Goal: Task Accomplishment & Management: Manage account settings

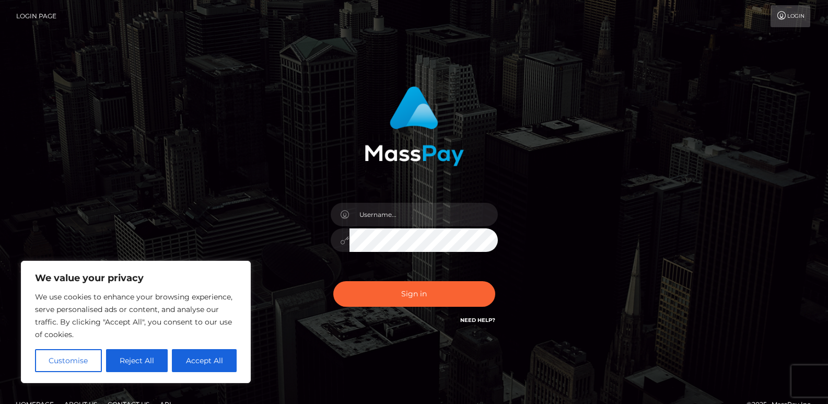
click at [400, 201] on div at bounding box center [414, 235] width 183 height 80
click at [398, 207] on input "text" at bounding box center [424, 215] width 148 height 24
click at [397, 209] on input "text" at bounding box center [424, 215] width 148 height 24
click at [227, 367] on button "Accept All" at bounding box center [204, 360] width 65 height 23
checkbox input "true"
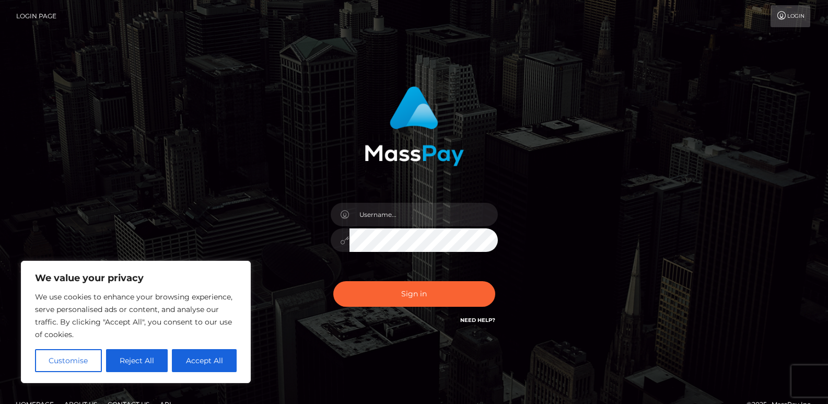
checkbox input "true"
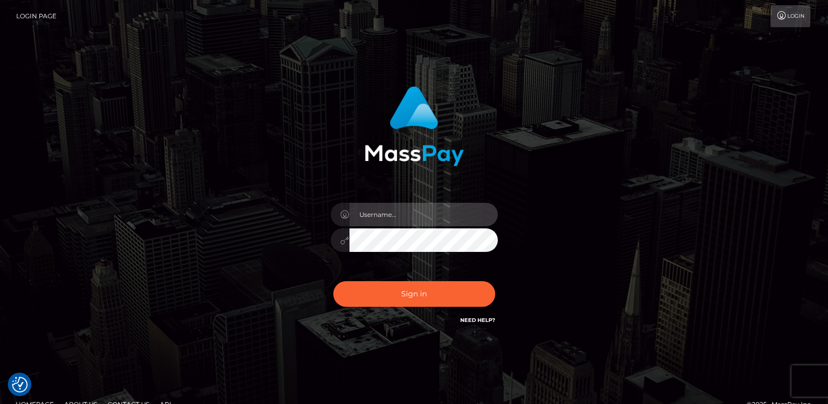
click at [394, 219] on input "text" at bounding box center [424, 215] width 148 height 24
type input "[EMAIL_ADDRESS][DOMAIN_NAME]"
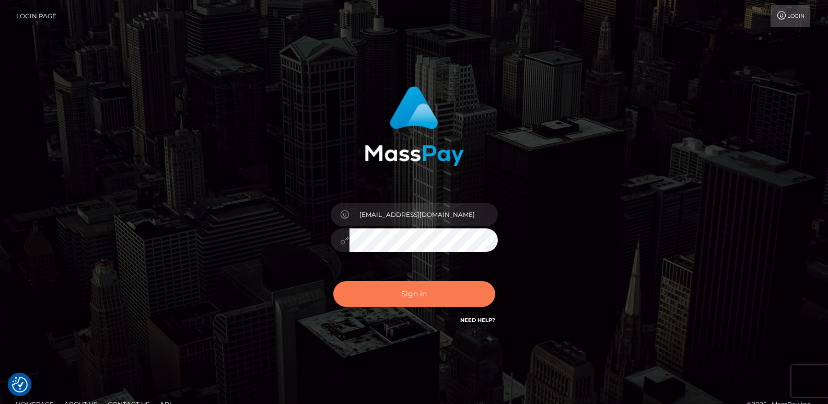
click at [394, 294] on button "Sign in" at bounding box center [414, 294] width 162 height 26
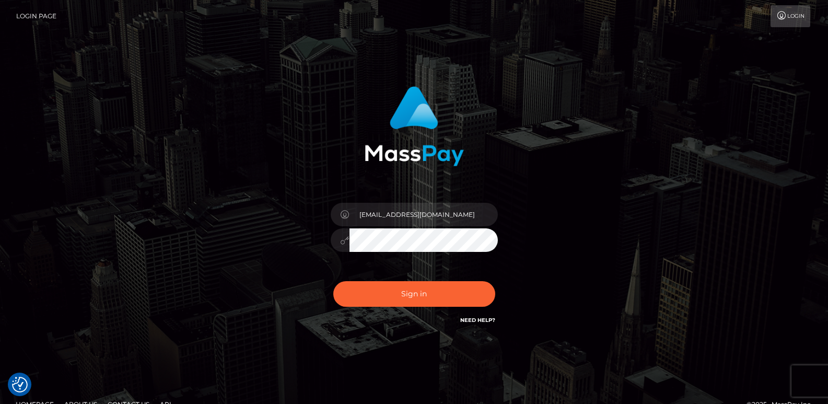
click at [37, 17] on link "Login Page" at bounding box center [36, 16] width 40 height 22
